Goal: Transaction & Acquisition: Purchase product/service

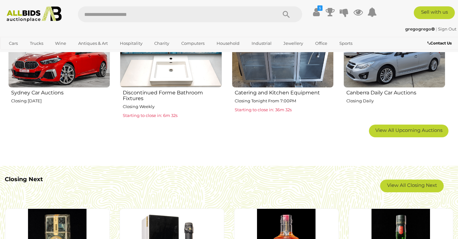
scroll to position [439, 0]
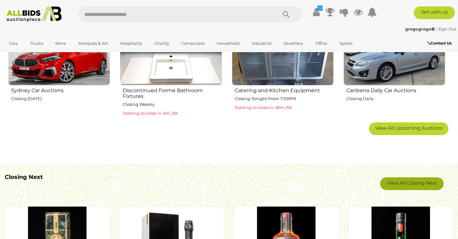
click at [397, 182] on link "View All Closing Next" at bounding box center [412, 183] width 64 height 13
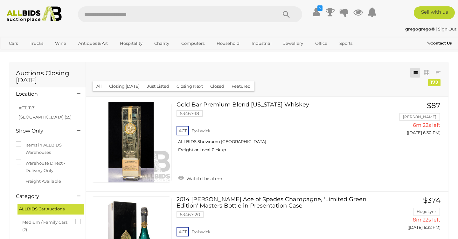
click at [24, 108] on link "ACT (117)" at bounding box center [26, 107] width 17 height 5
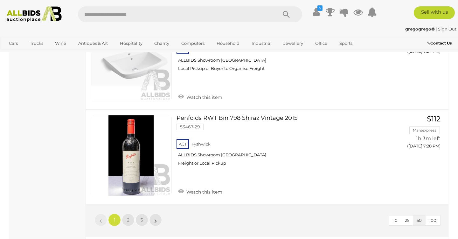
scroll to position [4715, 0]
click at [128, 216] on span "2" at bounding box center [128, 219] width 3 height 6
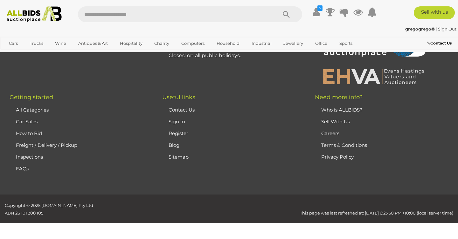
scroll to position [32, 0]
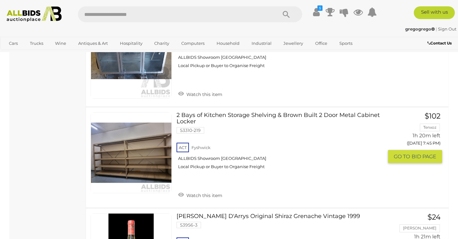
scroll to position [1606, 0]
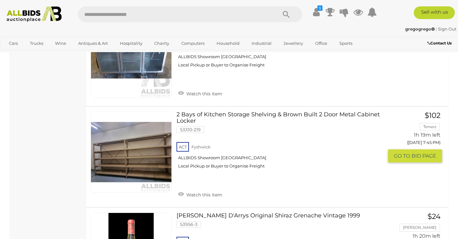
click at [200, 112] on link "2 Bays of Kitchen Storage Shelving & Brown Built 2 Door Metal Cabinet Locker 53…" at bounding box center [282, 143] width 202 height 62
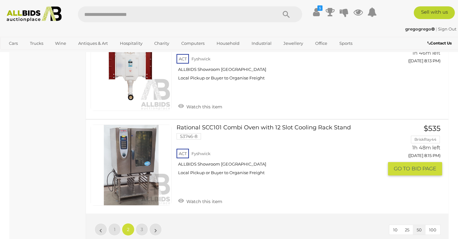
scroll to position [4657, 0]
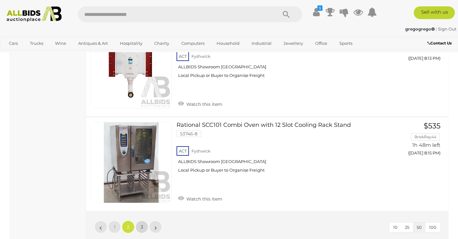
click at [140, 221] on link "3" at bounding box center [141, 227] width 13 height 13
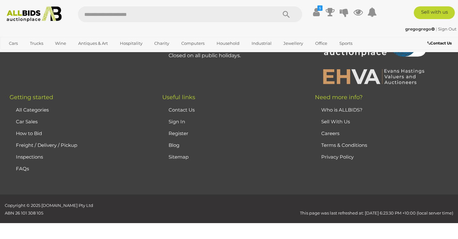
scroll to position [32, 0]
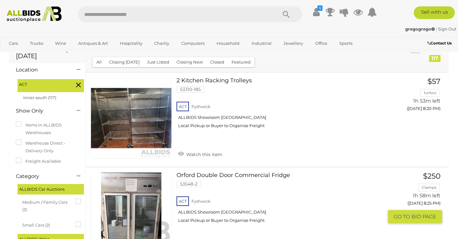
scroll to position [21, 0]
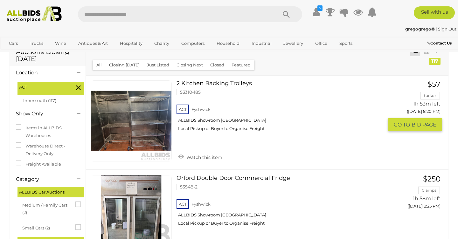
click at [136, 123] on link at bounding box center [131, 120] width 81 height 81
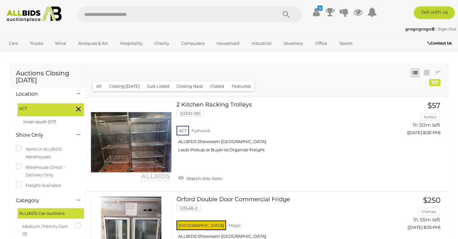
scroll to position [0, 0]
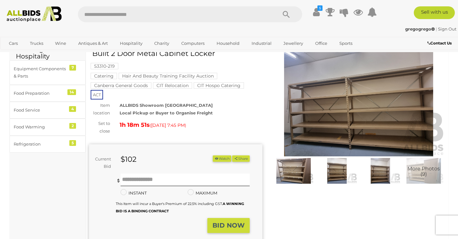
scroll to position [34, 0]
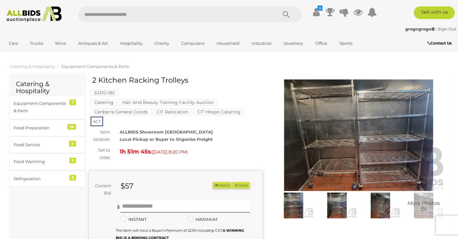
click at [353, 144] on img at bounding box center [358, 135] width 173 height 112
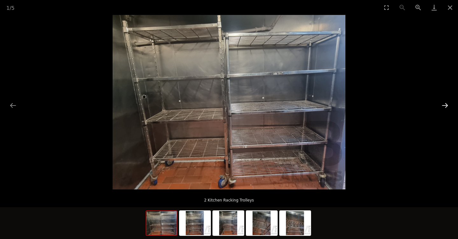
click at [443, 105] on button "Next slide" at bounding box center [444, 105] width 13 height 12
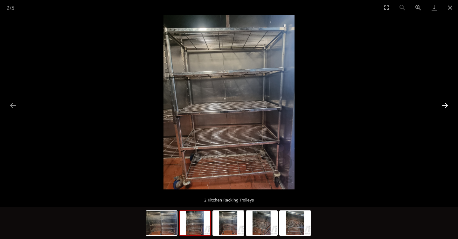
click at [445, 105] on button "Next slide" at bounding box center [444, 105] width 13 height 12
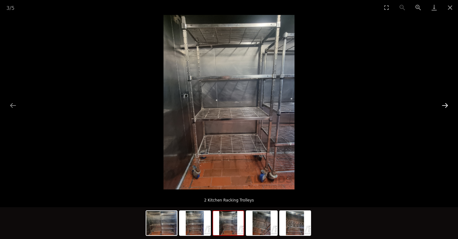
click at [445, 105] on button "Next slide" at bounding box center [444, 105] width 13 height 12
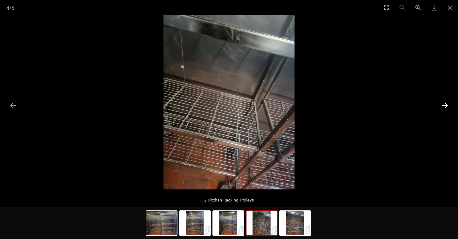
click at [445, 105] on button "Next slide" at bounding box center [444, 105] width 13 height 12
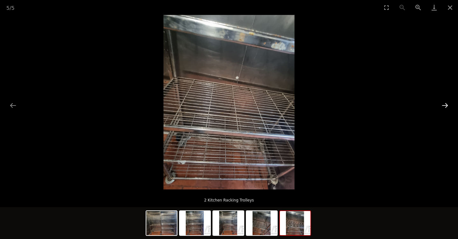
click at [445, 105] on button "Next slide" at bounding box center [444, 105] width 13 height 12
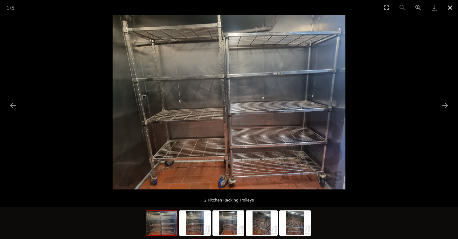
click at [449, 8] on button "Close gallery" at bounding box center [450, 7] width 16 height 15
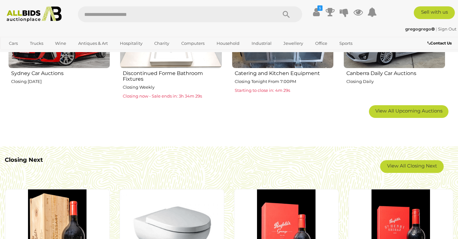
scroll to position [458, 0]
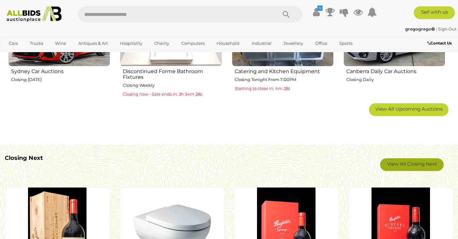
click at [409, 165] on link "View All Closing Next" at bounding box center [412, 164] width 64 height 13
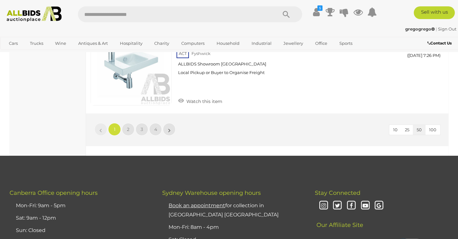
scroll to position [4812, 0]
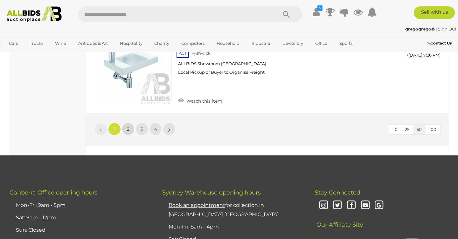
click at [128, 126] on span "2" at bounding box center [128, 129] width 3 height 6
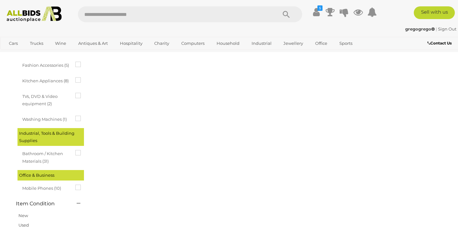
scroll to position [32, 0]
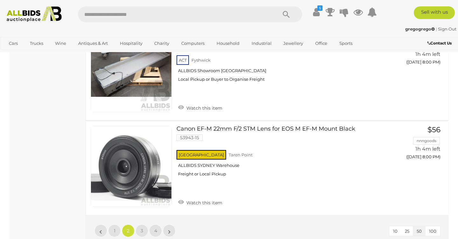
scroll to position [4684, 0]
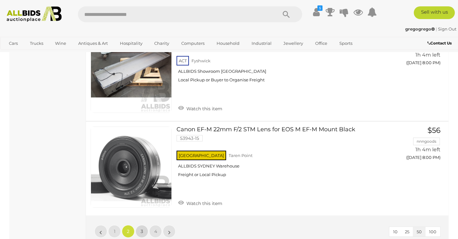
click at [142, 228] on span "3" at bounding box center [141, 231] width 3 height 6
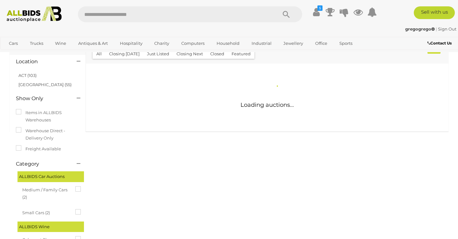
scroll to position [2820, 0]
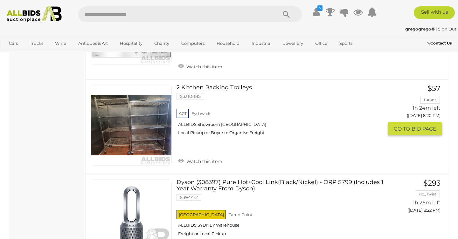
click at [260, 107] on div "ACT Fyshwick ALLBIDS Showroom Fyshwick Local Pickup or Buyer to Organise Freight" at bounding box center [279, 123] width 207 height 33
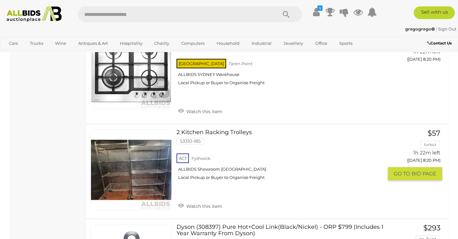
scroll to position [2775, 0]
click at [160, 138] on link at bounding box center [131, 170] width 81 height 81
click at [163, 153] on link at bounding box center [131, 170] width 81 height 81
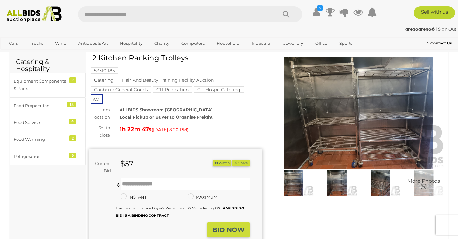
scroll to position [24, 0]
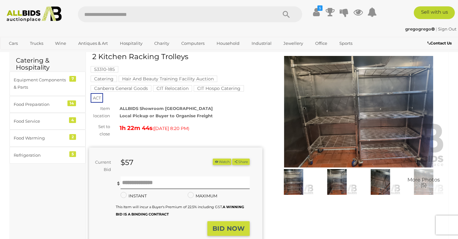
click at [296, 179] on img at bounding box center [293, 182] width 40 height 26
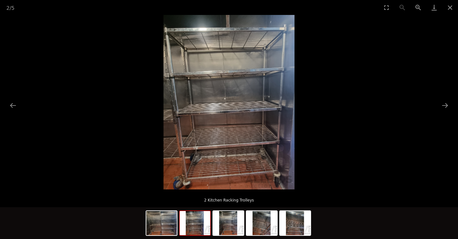
click at [201, 225] on img at bounding box center [195, 223] width 31 height 24
click at [192, 227] on img at bounding box center [195, 223] width 31 height 24
click at [228, 228] on img at bounding box center [228, 223] width 31 height 24
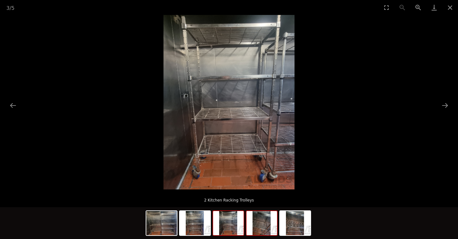
click at [262, 227] on img at bounding box center [261, 223] width 31 height 24
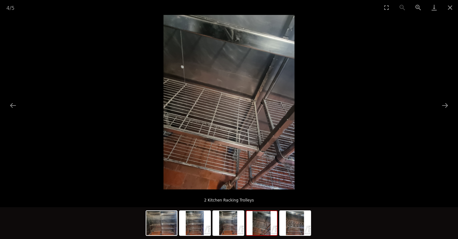
click at [262, 227] on img at bounding box center [261, 223] width 31 height 24
click at [291, 229] on img at bounding box center [295, 223] width 31 height 24
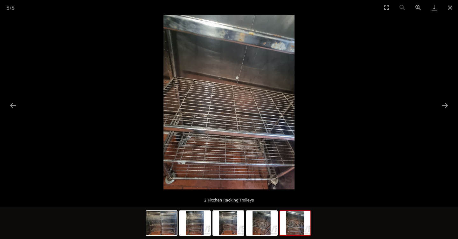
click at [139, 165] on picture at bounding box center [229, 102] width 458 height 174
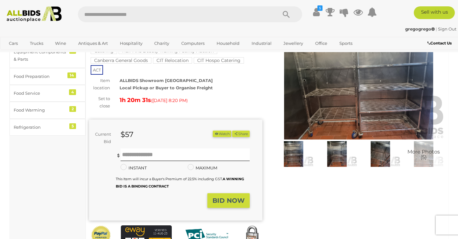
scroll to position [17, 0]
